Goal: Feedback & Contribution: Leave review/rating

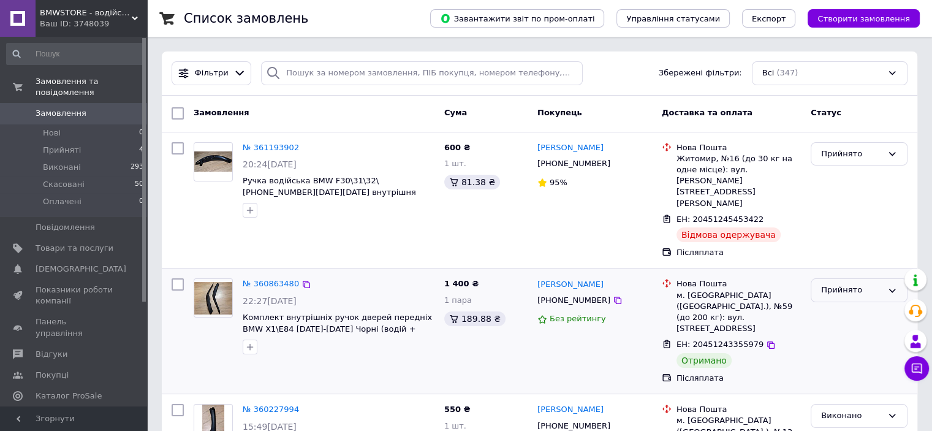
click at [853, 284] on div "Прийнято" at bounding box center [851, 290] width 61 height 13
click at [833, 304] on li "Виконано" at bounding box center [859, 315] width 96 height 23
click at [263, 279] on link "№ 360863480" at bounding box center [271, 283] width 56 height 9
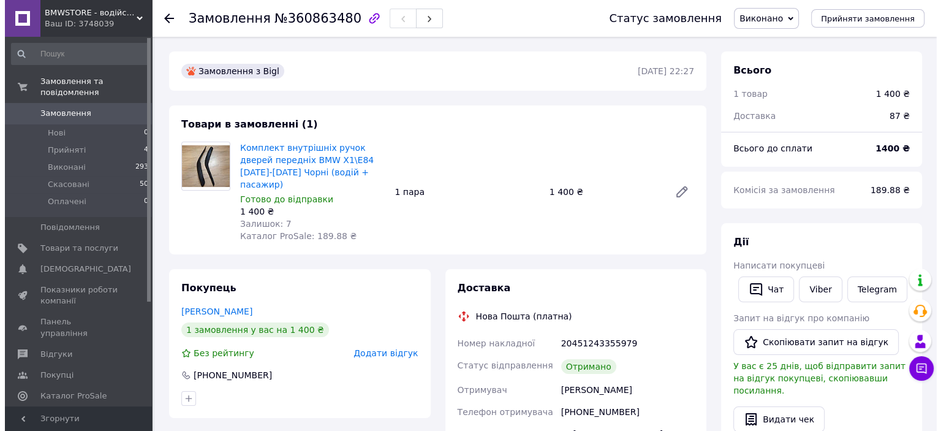
scroll to position [184, 0]
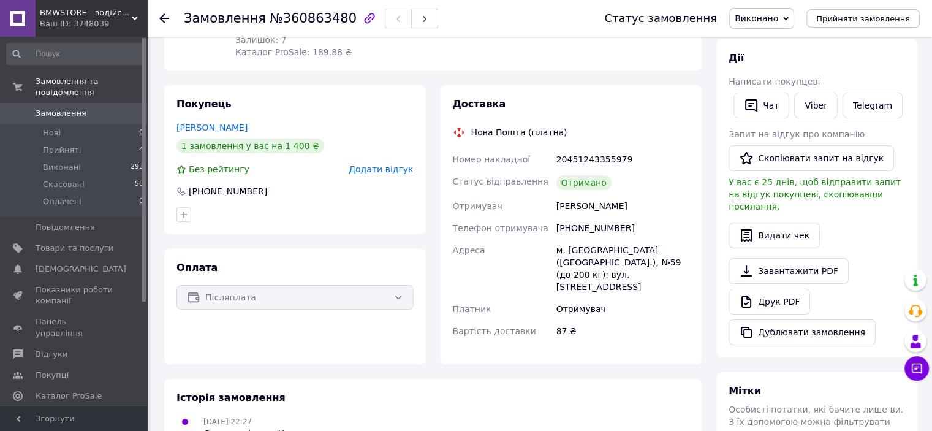
click at [385, 164] on span "Додати відгук" at bounding box center [380, 169] width 64 height 10
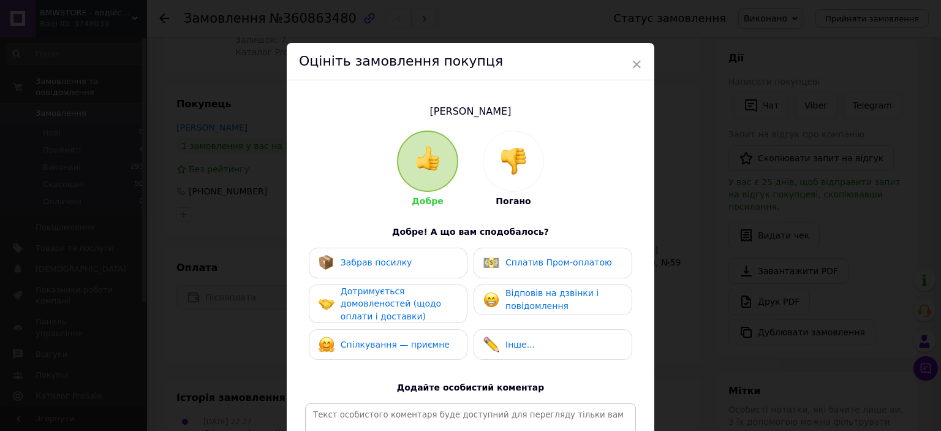
click at [355, 265] on span "Забрав посилку" at bounding box center [377, 262] width 72 height 10
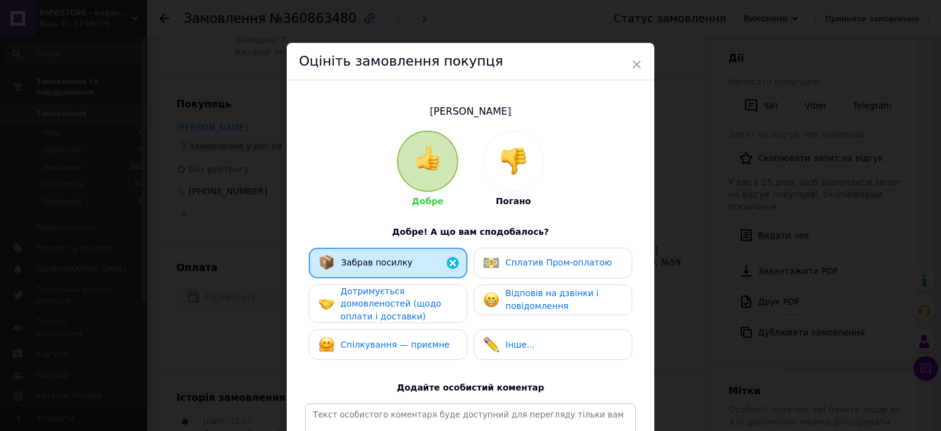
click at [365, 312] on span "Дотримується домовленостей (щодо оплати і доставки)" at bounding box center [391, 303] width 100 height 35
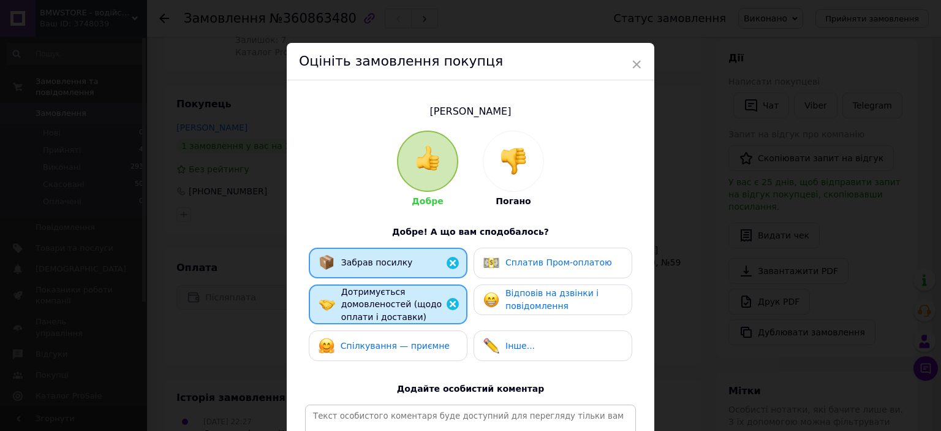
click at [366, 336] on div "Спілкування — приємне" at bounding box center [388, 345] width 159 height 31
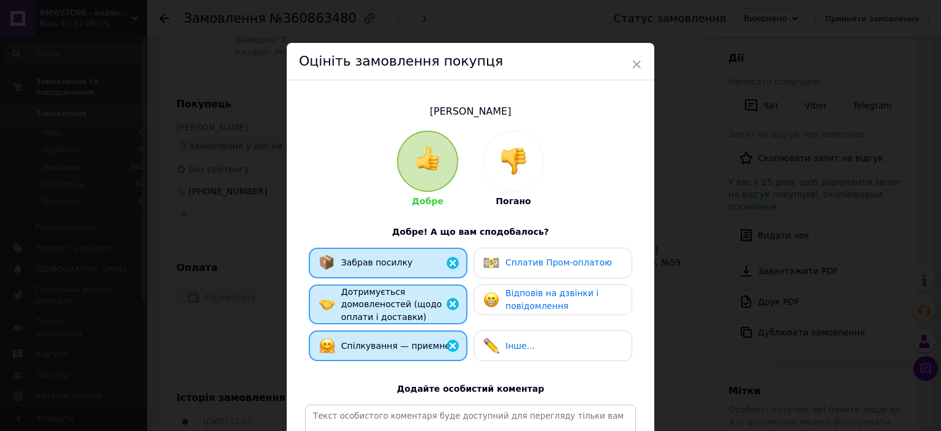
click at [507, 301] on span "Відповів на дзвінки і повідомлення" at bounding box center [551, 299] width 93 height 23
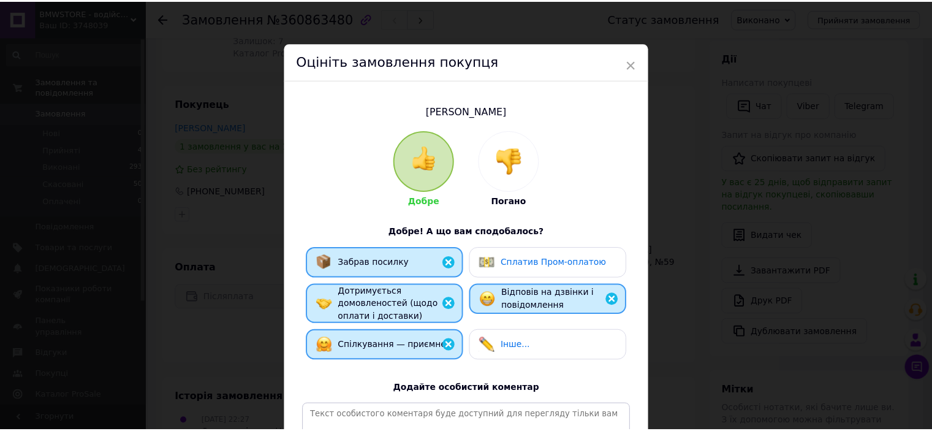
scroll to position [176, 0]
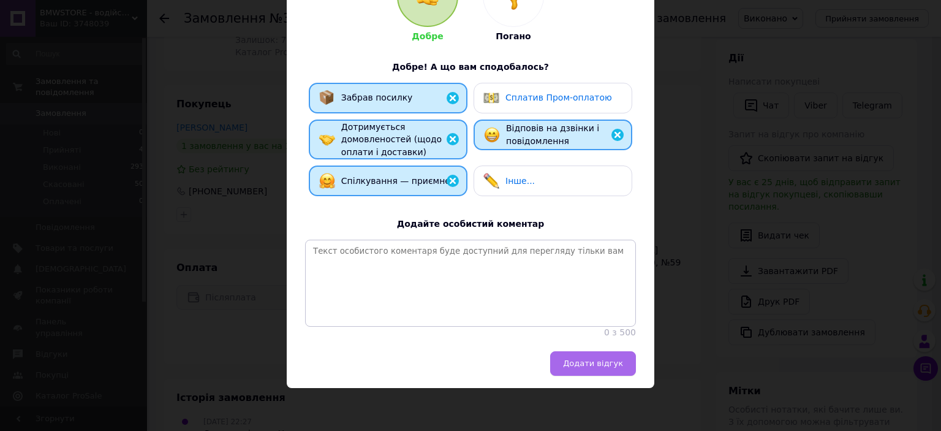
click at [603, 362] on span "Додати відгук" at bounding box center [593, 362] width 60 height 9
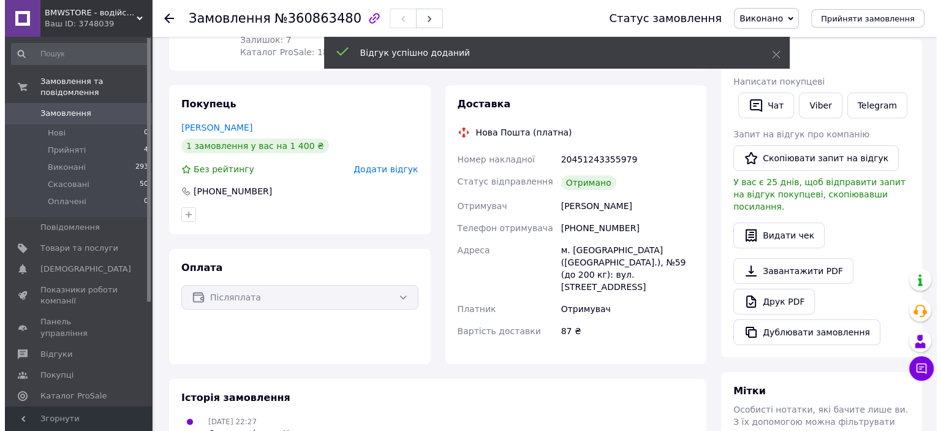
scroll to position [0, 0]
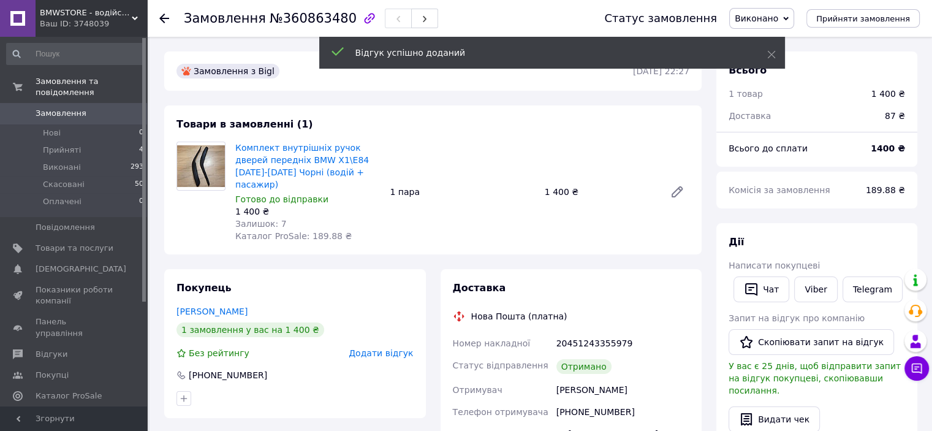
click at [64, 108] on span "Замовлення" at bounding box center [61, 113] width 51 height 11
